Goal: Transaction & Acquisition: Purchase product/service

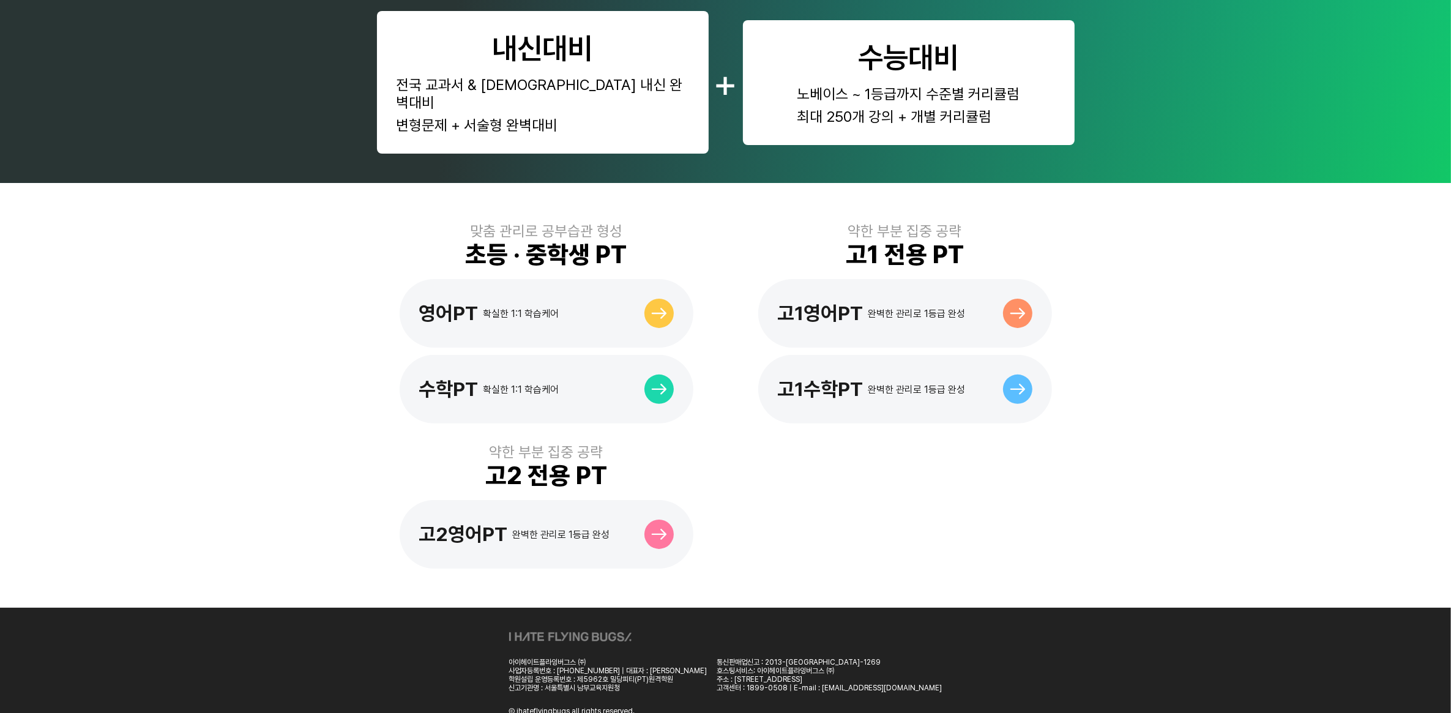
scroll to position [591, 0]
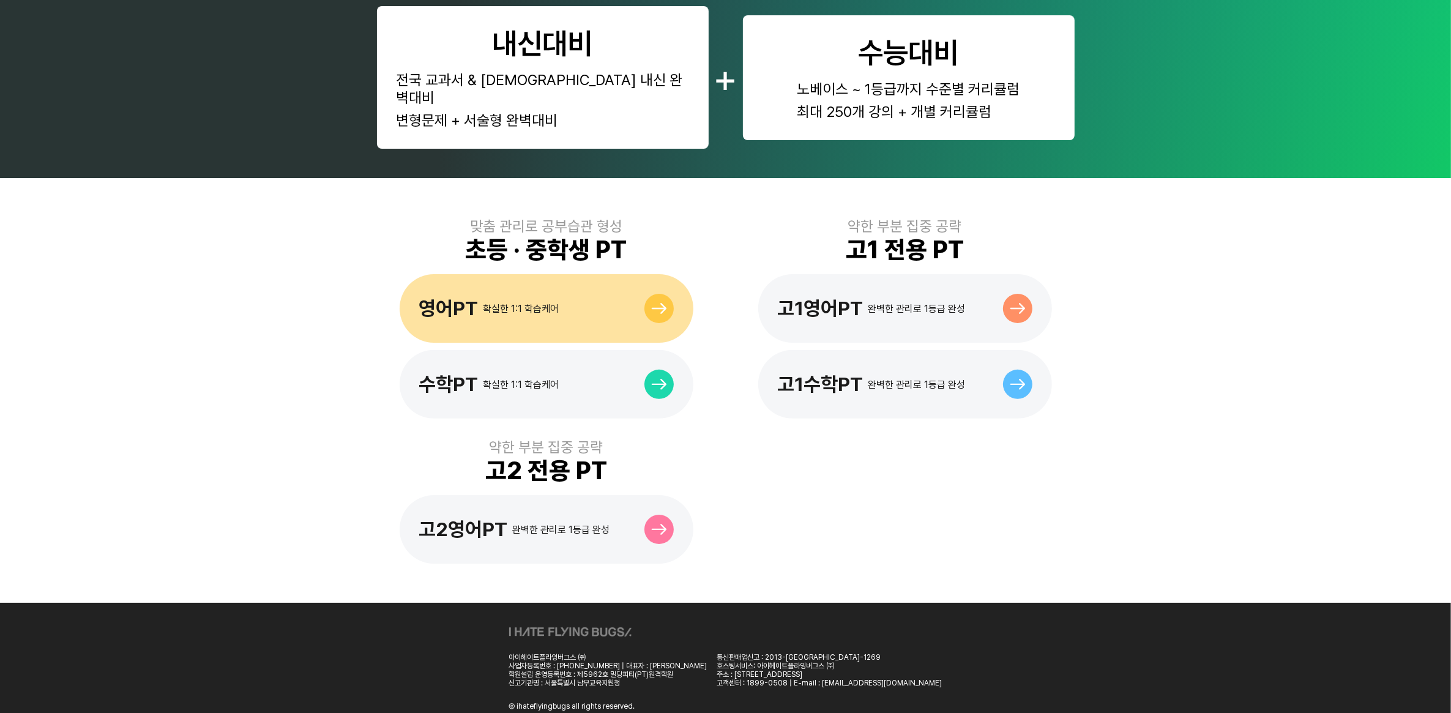
click at [488, 302] on div "영어PT 확실한 1:1 학습케어" at bounding box center [547, 308] width 294 height 69
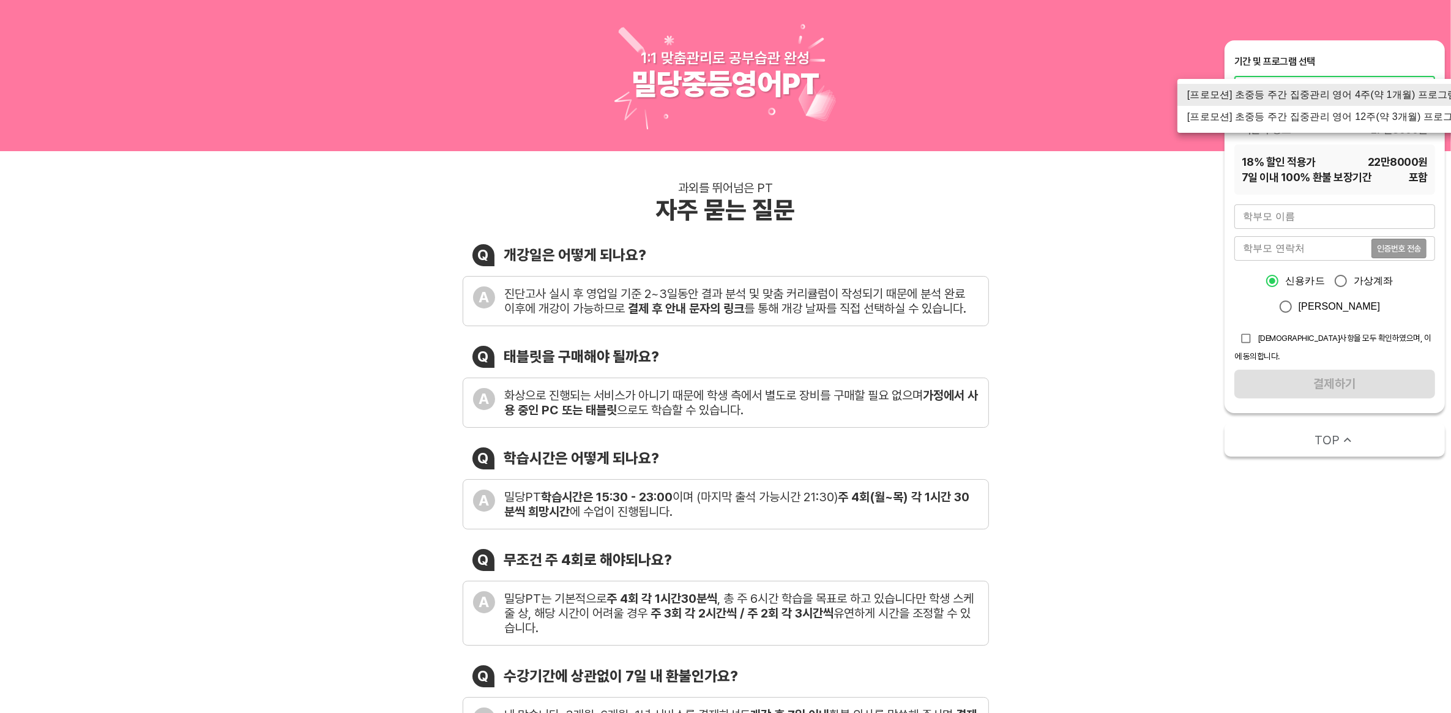
click at [1134, 297] on div at bounding box center [725, 356] width 1451 height 713
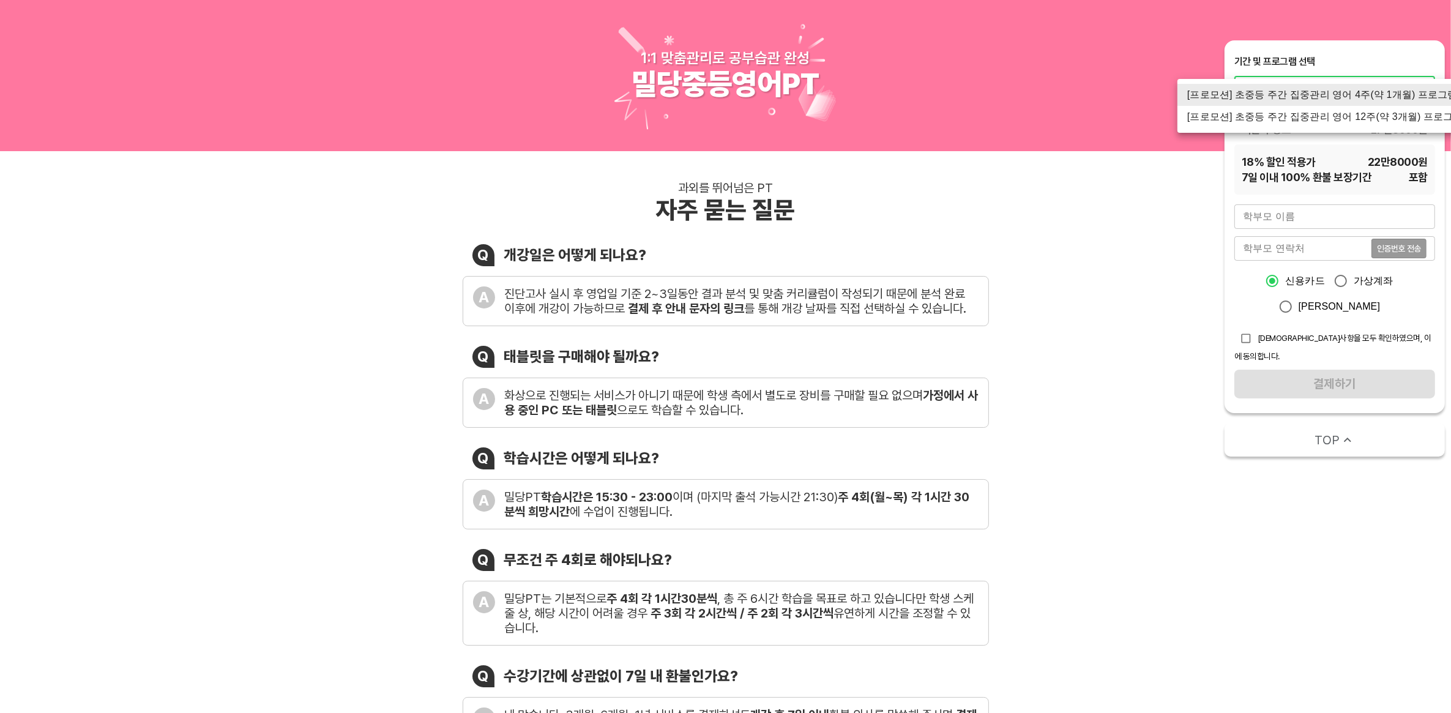
click at [1163, 272] on div at bounding box center [725, 356] width 1451 height 713
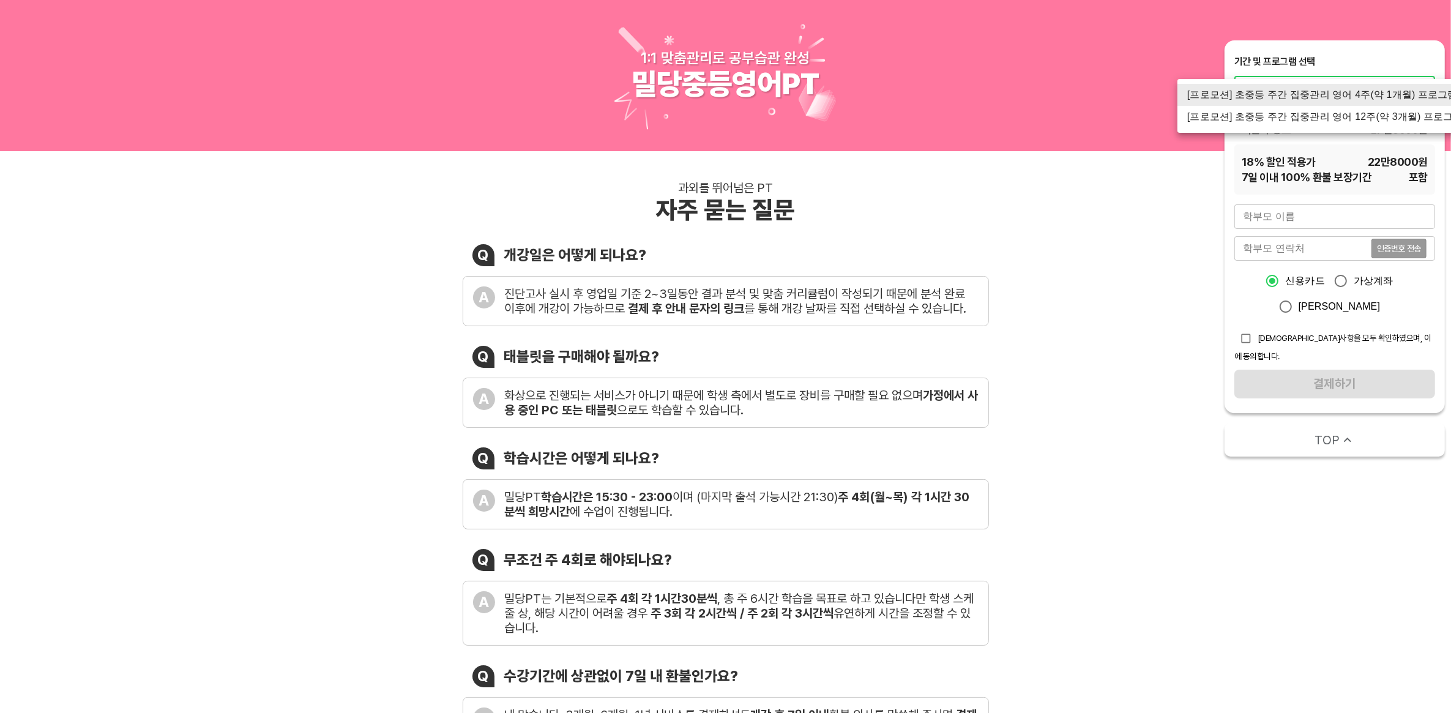
click at [1195, 237] on div at bounding box center [725, 356] width 1451 height 713
click at [1326, 117] on li "[프로모션] 초중등 주간 집중관리 영어 12주(약 3개월) 프로그램" at bounding box center [1325, 117] width 296 height 22
type input "1523"
